Goal: Information Seeking & Learning: Learn about a topic

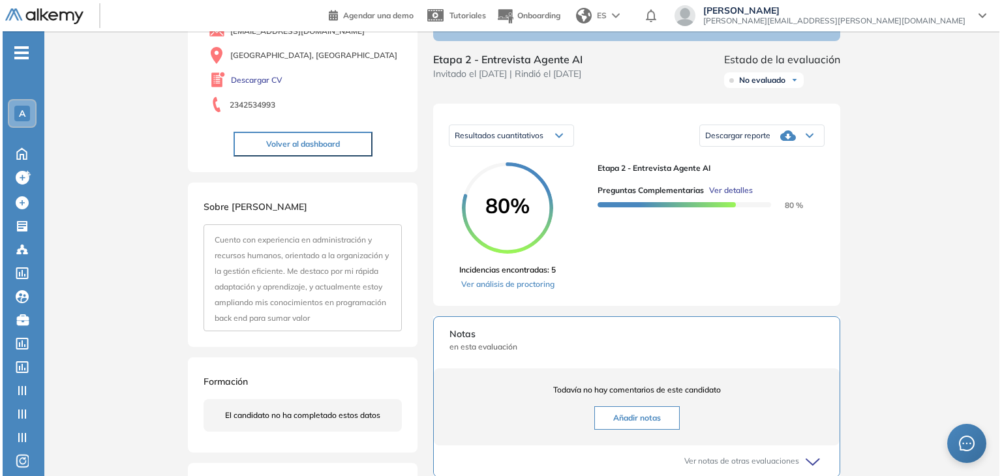
scroll to position [130, 0]
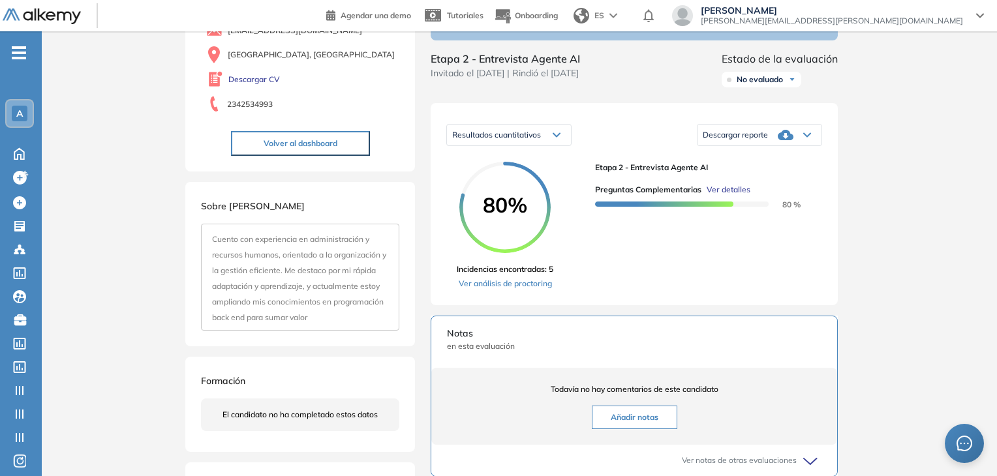
click at [724, 196] on span "Ver detalles" at bounding box center [728, 190] width 44 height 12
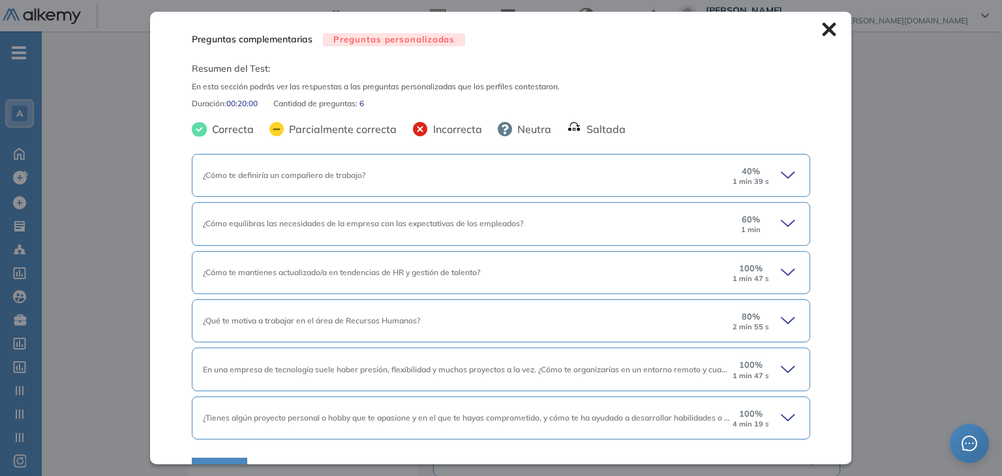
click at [781, 173] on icon at bounding box center [790, 175] width 18 height 18
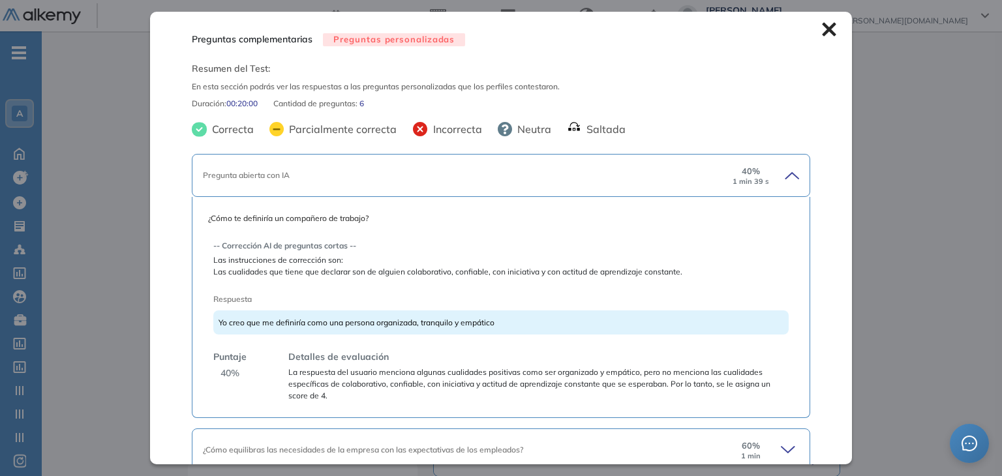
click at [781, 173] on icon at bounding box center [790, 175] width 18 height 18
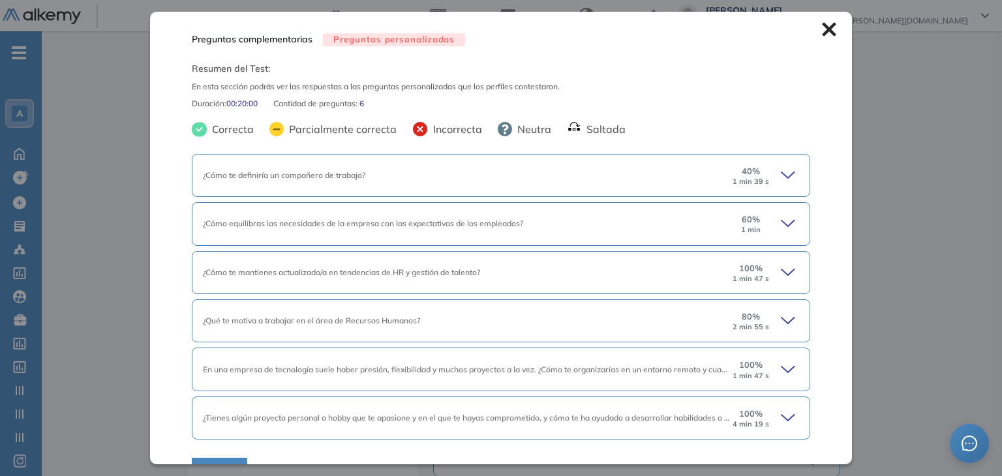
click at [781, 228] on icon at bounding box center [790, 224] width 18 height 18
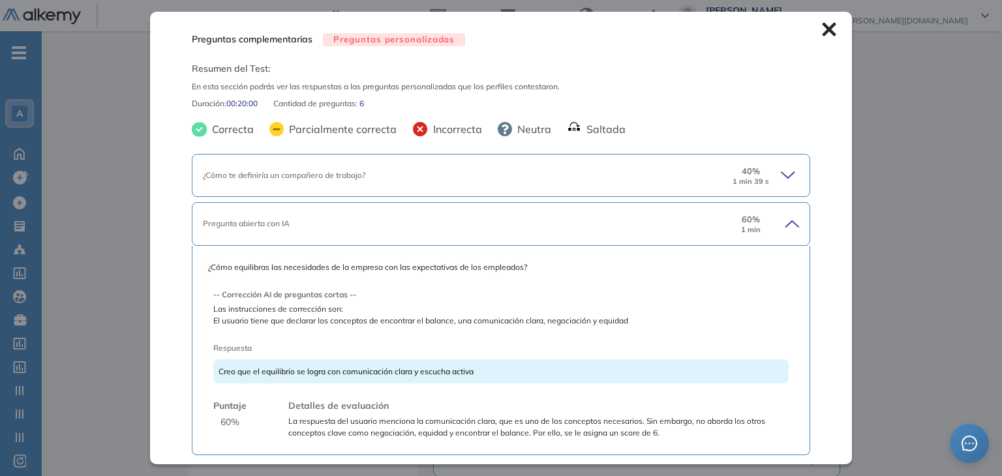
click at [781, 228] on icon at bounding box center [790, 224] width 18 height 18
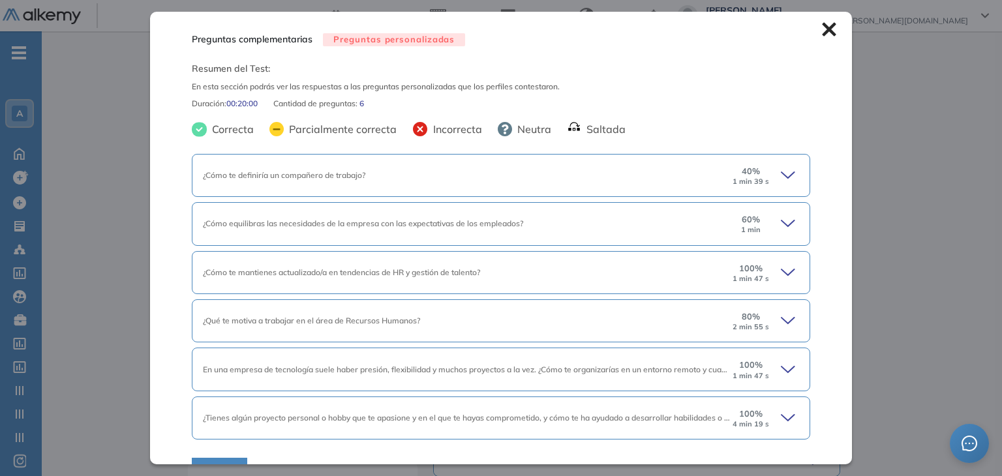
click at [785, 269] on icon at bounding box center [790, 273] width 18 height 18
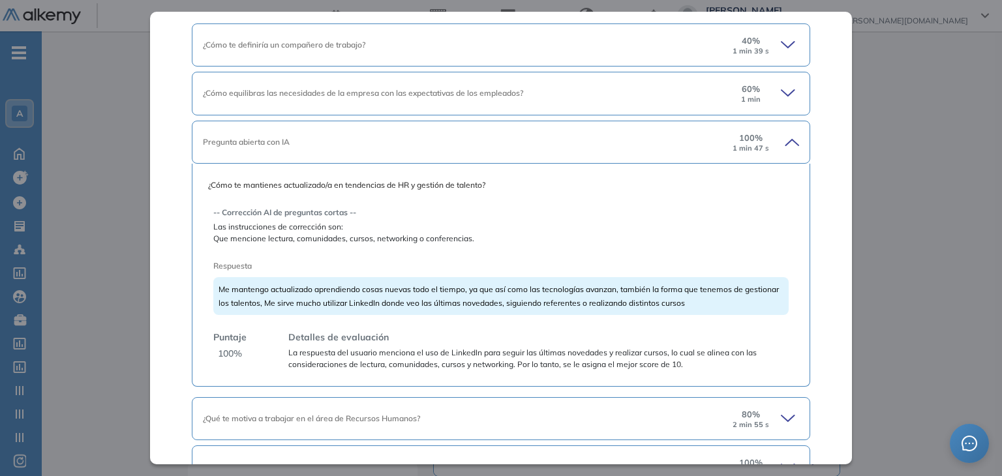
click at [780, 151] on div "100 % 1 min 47 s" at bounding box center [765, 142] width 68 height 21
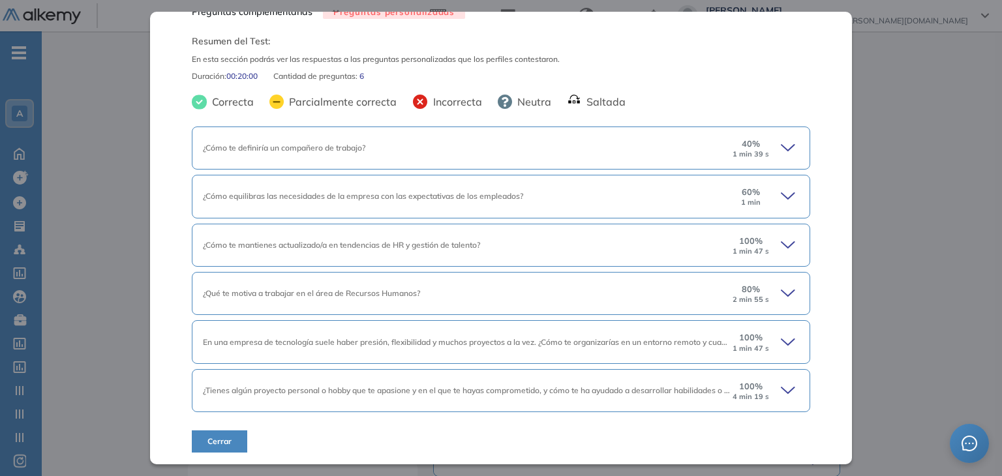
click at [781, 288] on icon at bounding box center [790, 293] width 18 height 18
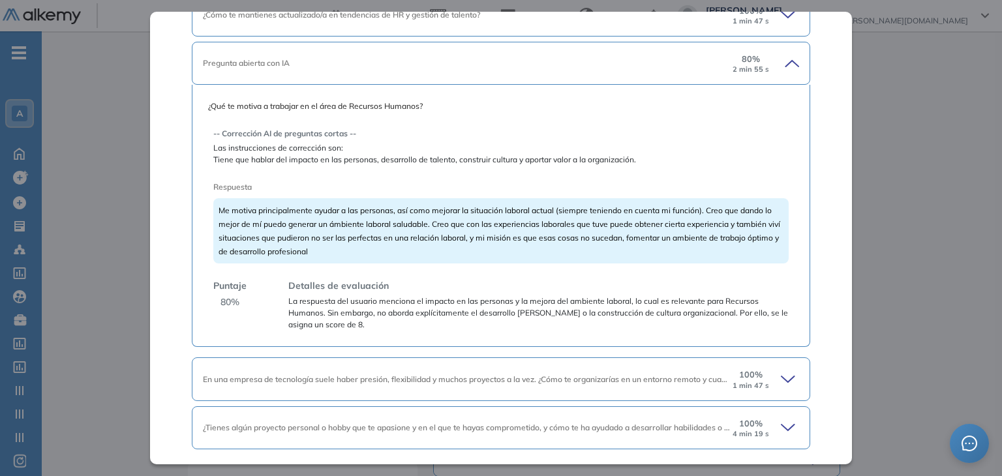
scroll to position [261, 0]
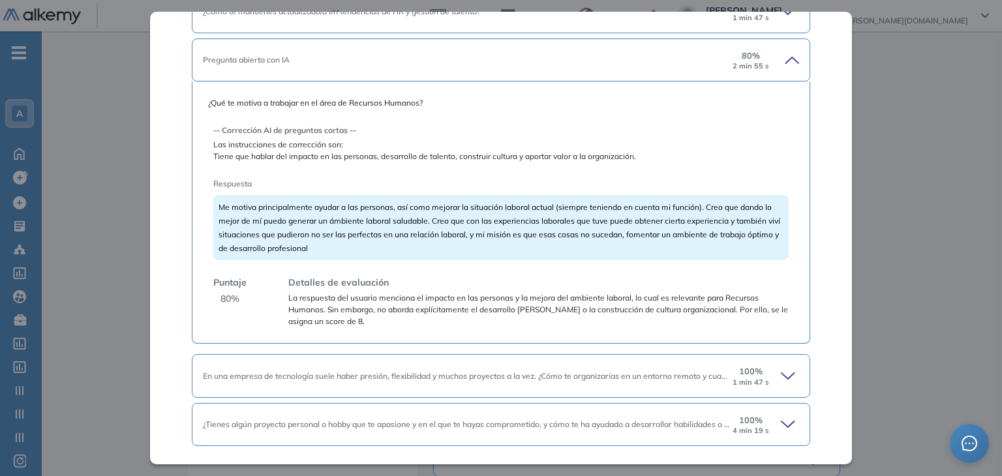
click at [785, 60] on icon at bounding box center [791, 60] width 13 height 6
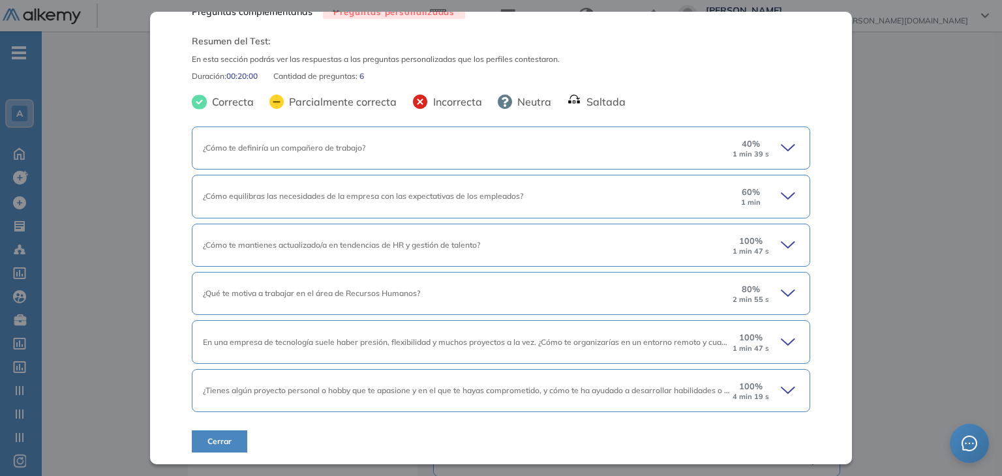
click at [781, 341] on icon at bounding box center [790, 342] width 18 height 18
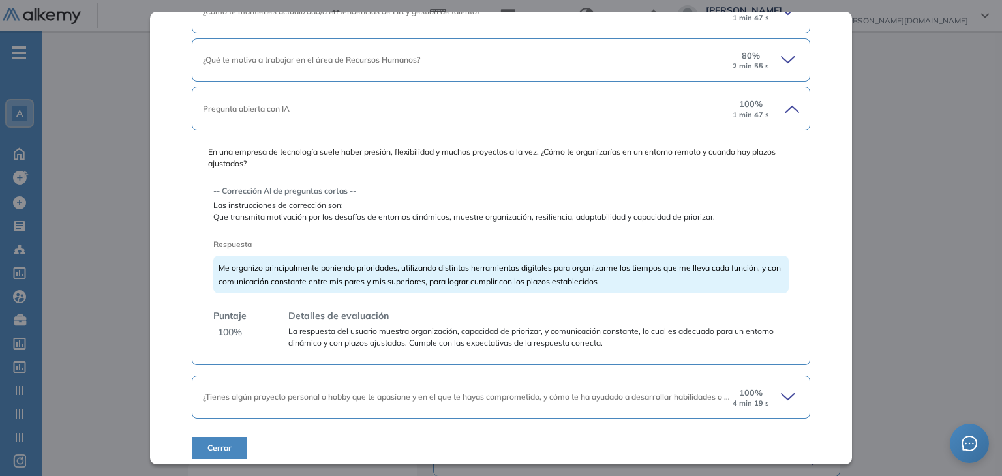
click at [786, 105] on icon at bounding box center [790, 109] width 18 height 18
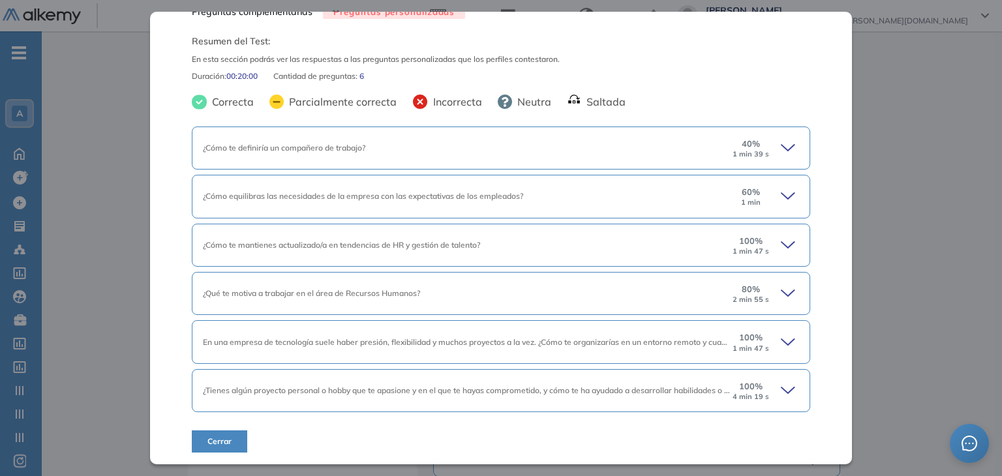
click at [781, 382] on icon at bounding box center [790, 391] width 18 height 18
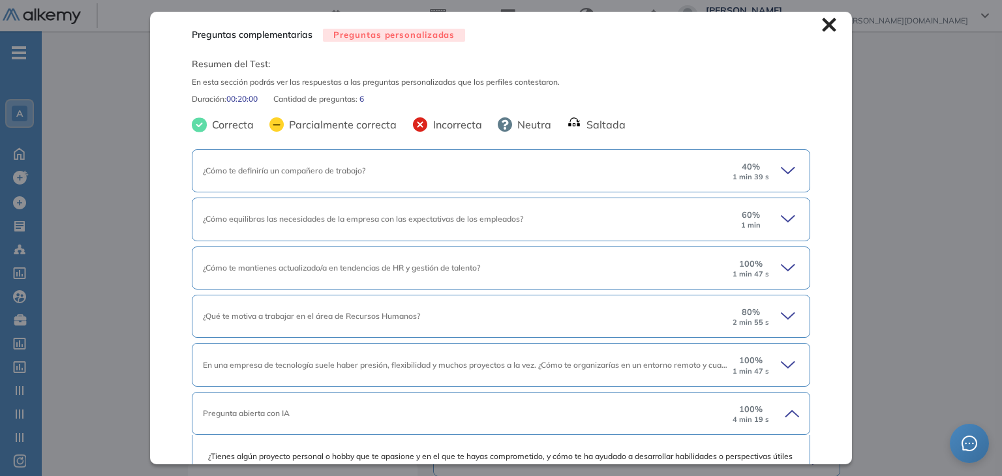
scroll to position [0, 0]
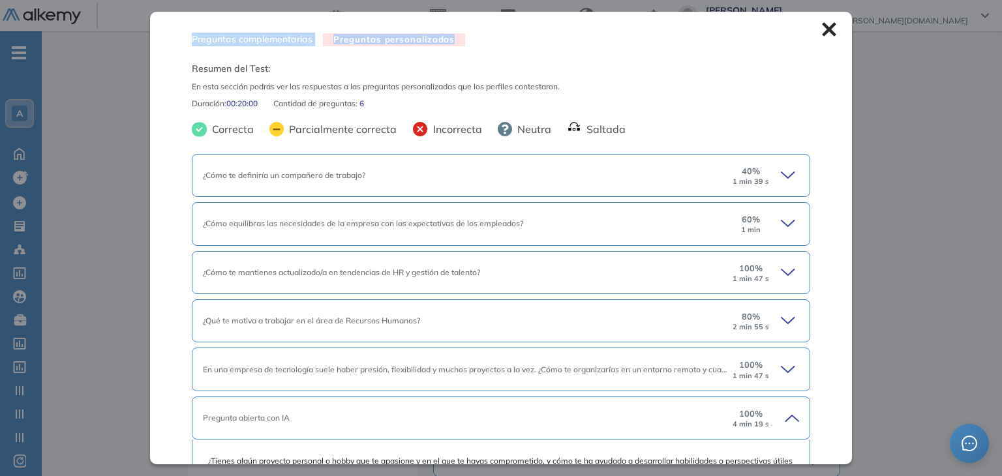
click at [812, 29] on div "Preguntas complementarias Preguntas personalizadas Resumen del Test: En esta se…" at bounding box center [500, 238] width 701 height 452
click at [446, 90] on span "En esta sección podrás ver las respuestas a las preguntas personalizadas que lo…" at bounding box center [501, 87] width 618 height 12
click at [821, 19] on div "Preguntas complementarias Preguntas personalizadas Resumen del Test: En esta se…" at bounding box center [500, 238] width 701 height 452
click at [822, 30] on icon at bounding box center [829, 30] width 14 height 14
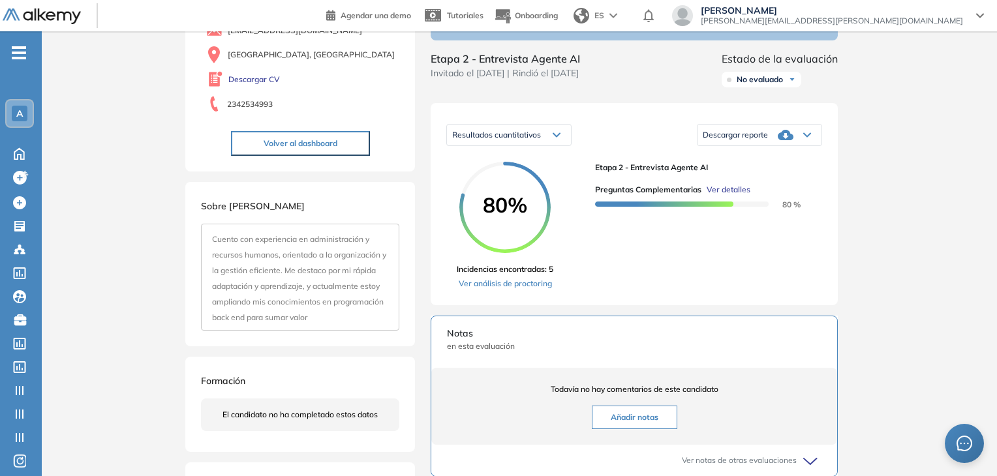
click at [160, 216] on div "Inicio Alkymetrics Evaluaciones Dashboard Candidato Duración : 00:00:00 Cantida…" at bounding box center [519, 351] width 955 height 900
click at [727, 196] on span "Ver detalles" at bounding box center [728, 190] width 44 height 12
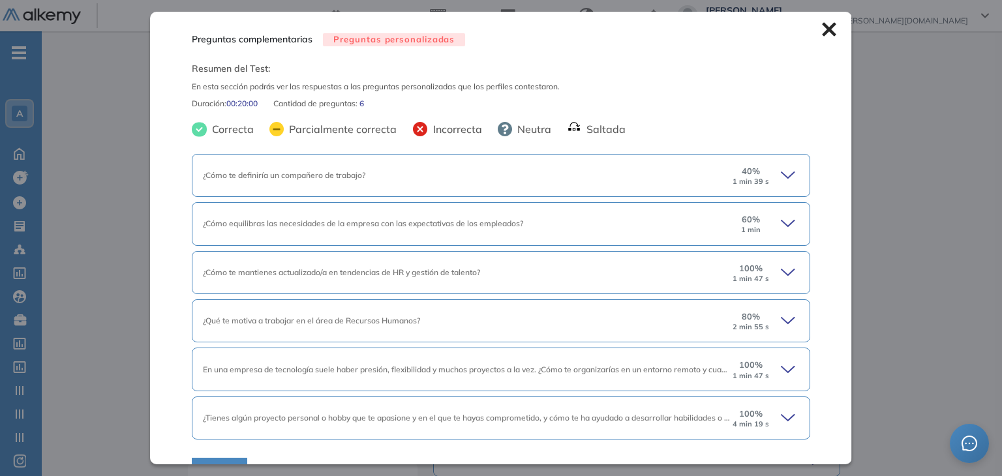
click at [295, 174] on span "¿Cómo te definiría un compañero de trabajo?" at bounding box center [284, 175] width 162 height 10
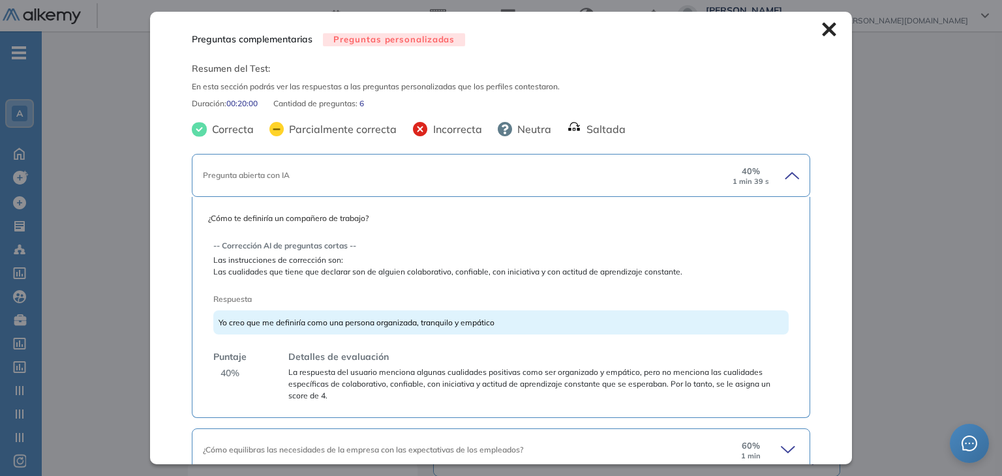
click at [784, 173] on icon at bounding box center [790, 175] width 18 height 18
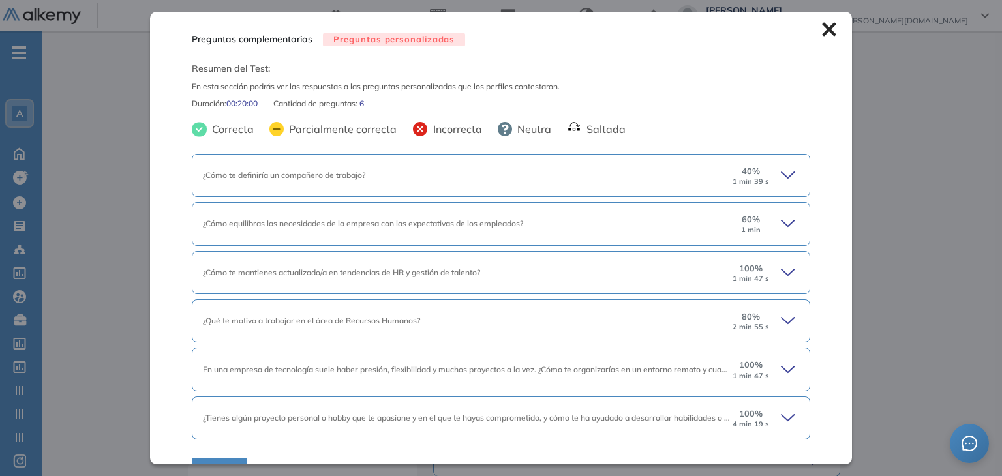
click at [806, 34] on div "Preguntas complementarias Preguntas personalizadas Resumen del Test: En esta se…" at bounding box center [500, 238] width 701 height 452
click at [822, 33] on icon at bounding box center [829, 30] width 14 height 14
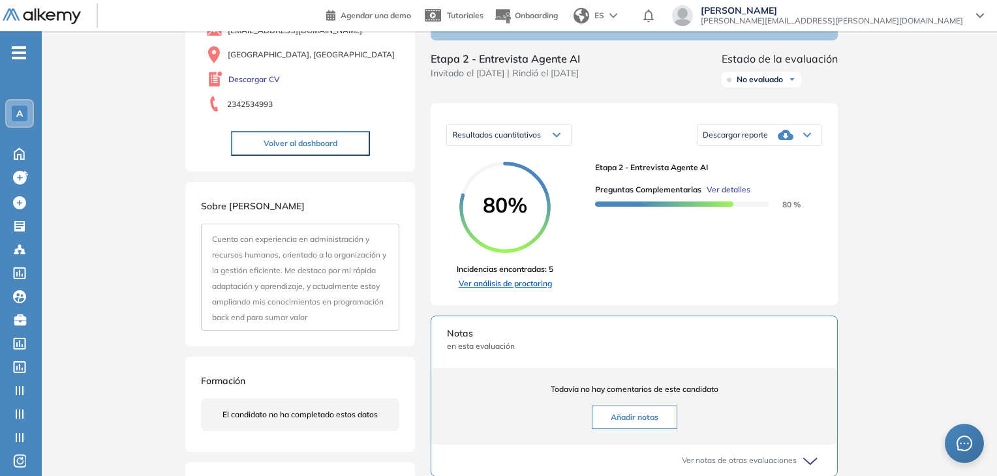
click at [527, 290] on link "Ver análisis de proctoring" at bounding box center [505, 284] width 97 height 12
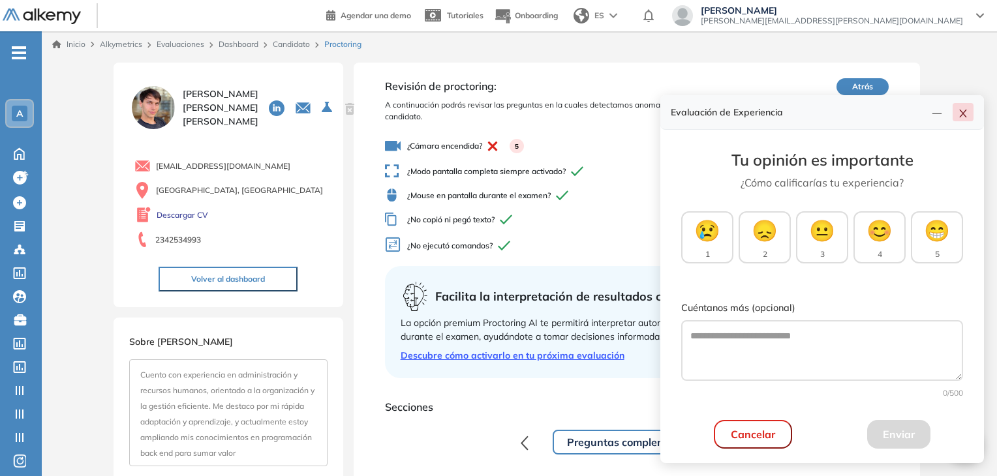
click at [966, 115] on icon "close" at bounding box center [963, 113] width 10 height 10
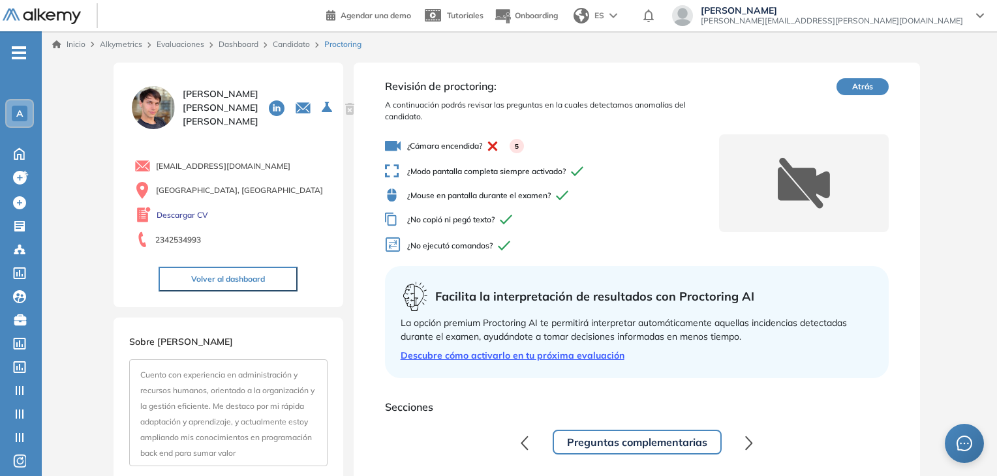
click at [286, 40] on link "Candidato" at bounding box center [291, 44] width 37 height 10
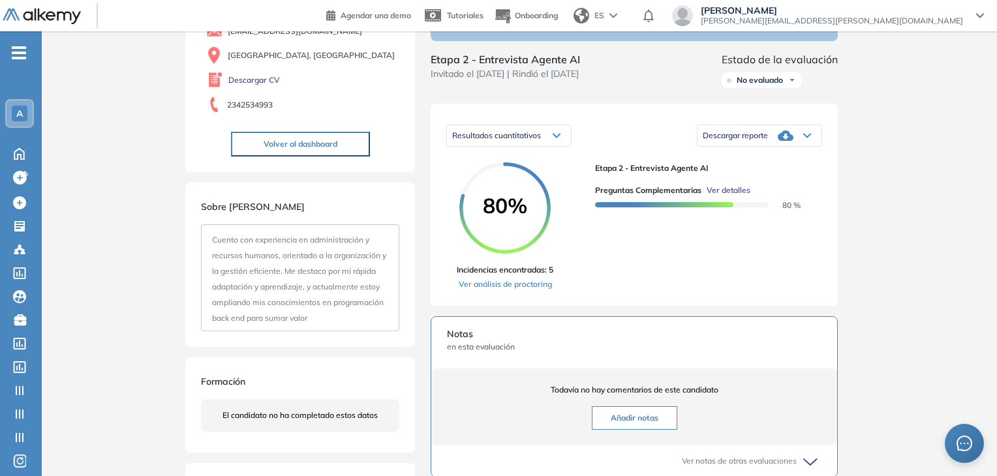
scroll to position [130, 0]
click at [730, 196] on div "Preguntas complementarias Ver detalles 80 %" at bounding box center [703, 192] width 217 height 37
click at [730, 196] on span "Ver detalles" at bounding box center [728, 190] width 44 height 12
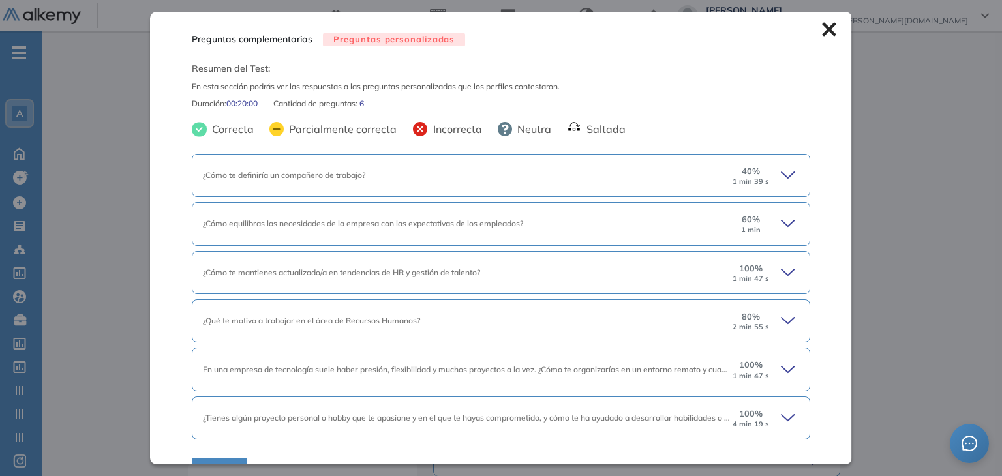
drag, startPoint x: 879, startPoint y: 95, endPoint x: 869, endPoint y: 125, distance: 32.4
click at [879, 95] on div "Inicio Alkymetrics Evaluaciones Dashboard Candidato Preguntas complementarias P…" at bounding box center [522, 351] width 960 height 900
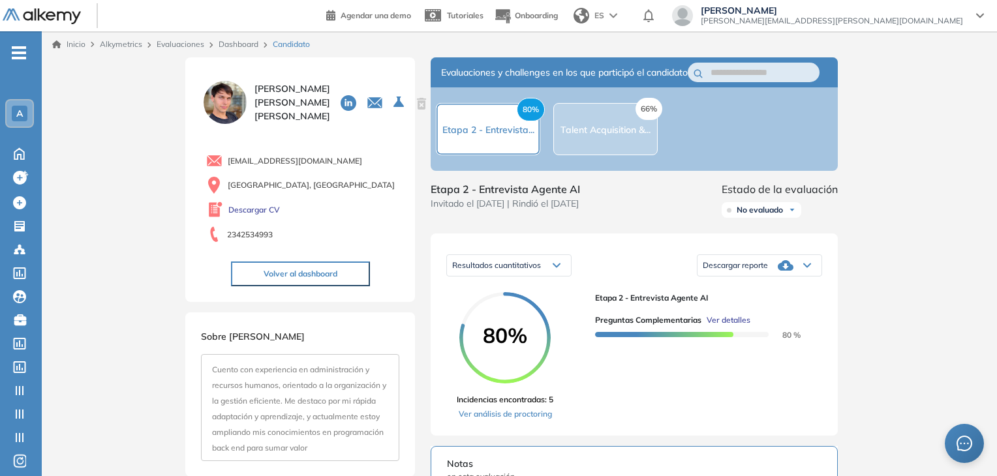
scroll to position [0, 0]
